Goal: Information Seeking & Learning: Find specific fact

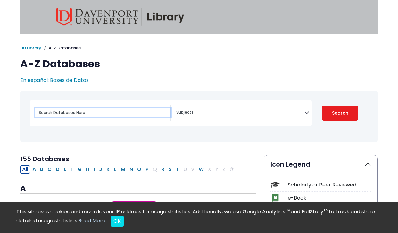
click at [133, 116] on input "Search database by title or keyword" at bounding box center [103, 112] width 136 height 9
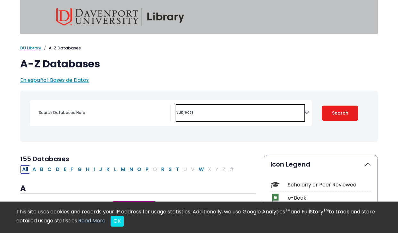
click at [202, 112] on textarea "Search" at bounding box center [240, 112] width 128 height 5
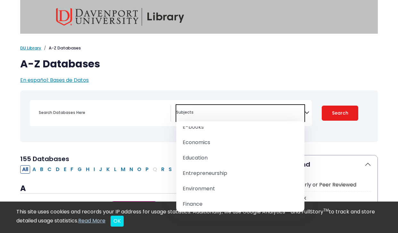
scroll to position [291, 0]
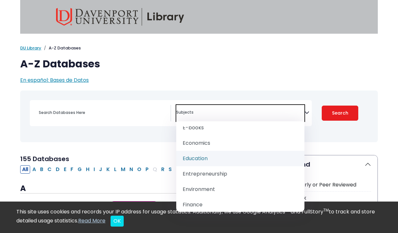
select select "242831"
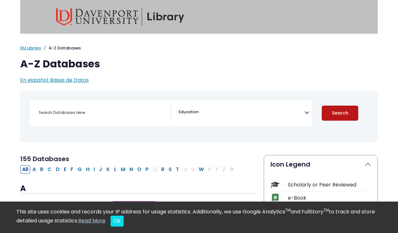
click at [227, 110] on button "Search" at bounding box center [340, 113] width 37 height 15
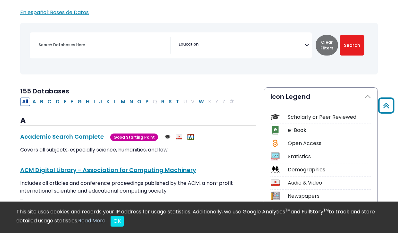
scroll to position [49, 0]
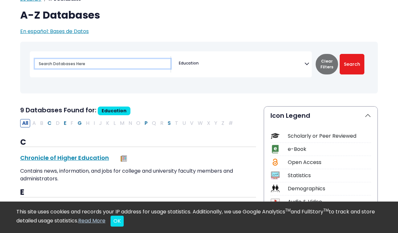
click at [89, 62] on input "Search database by title or keyword" at bounding box center [103, 63] width 136 height 9
type input "visible learning"
click at [227, 54] on button "Search" at bounding box center [352, 64] width 25 height 21
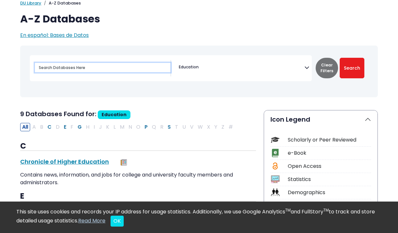
scroll to position [49, 0]
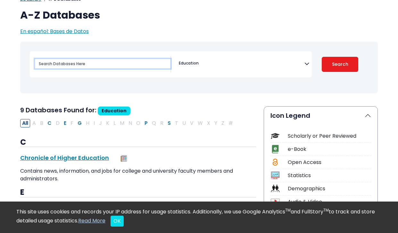
select select "Database Subject Filter"
